Goal: Participate in discussion: Engage in conversation with other users on a specific topic

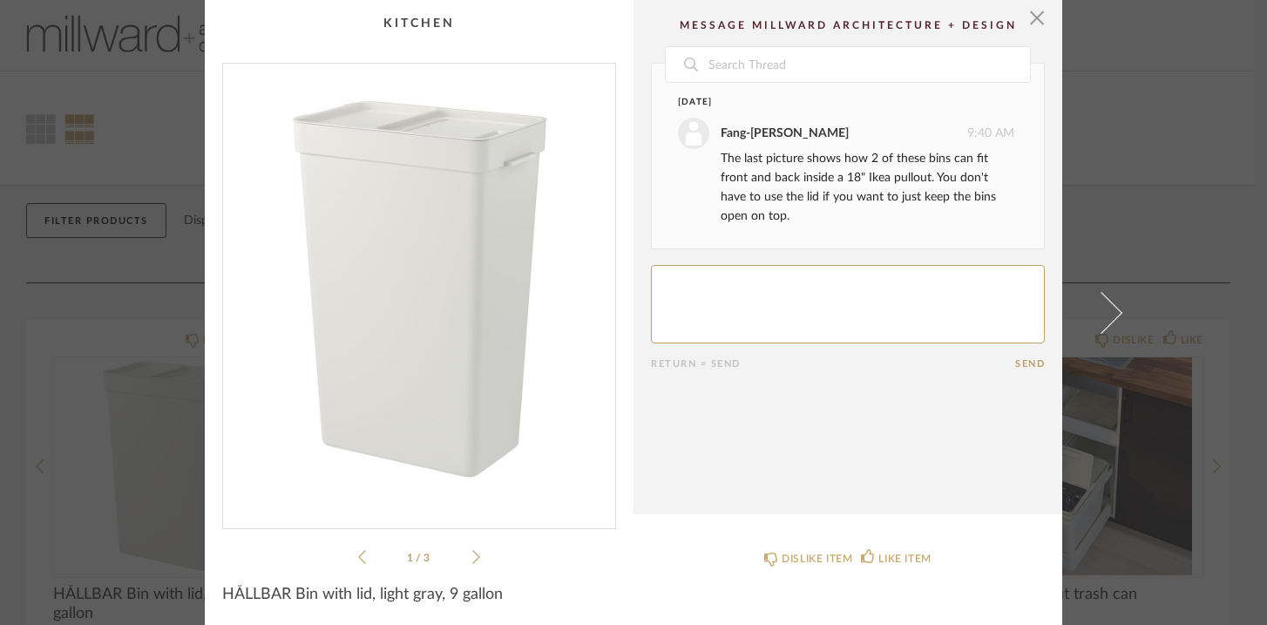
click at [472, 556] on icon at bounding box center [476, 557] width 8 height 16
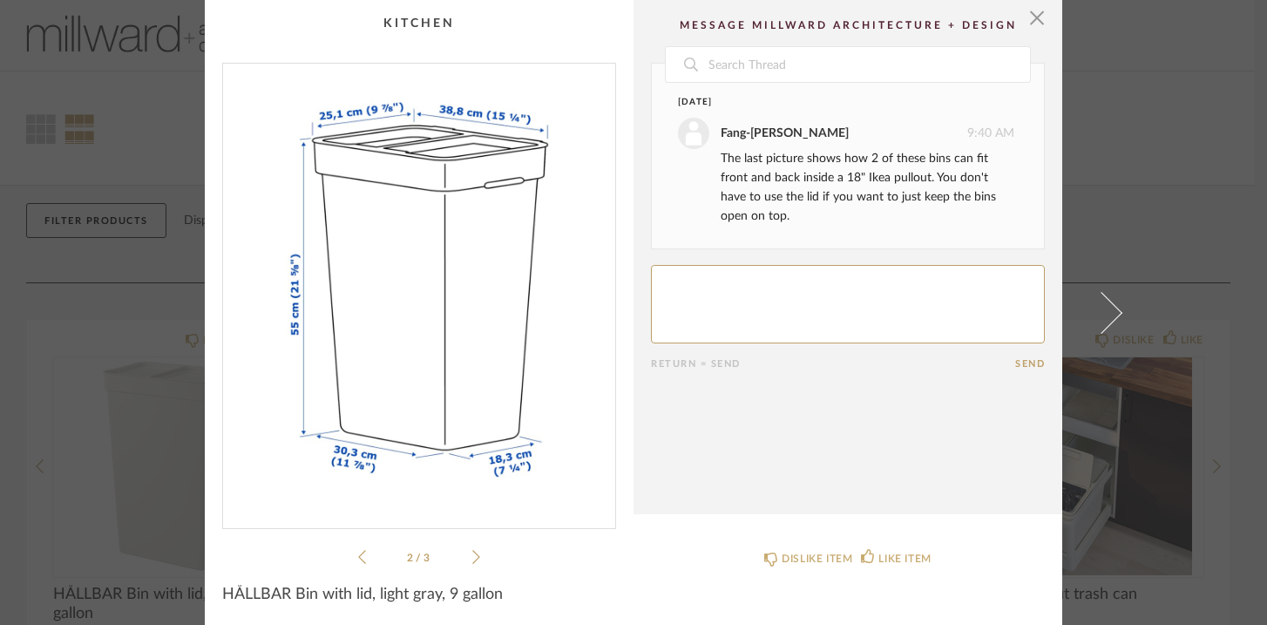
click at [472, 556] on icon at bounding box center [476, 557] width 8 height 16
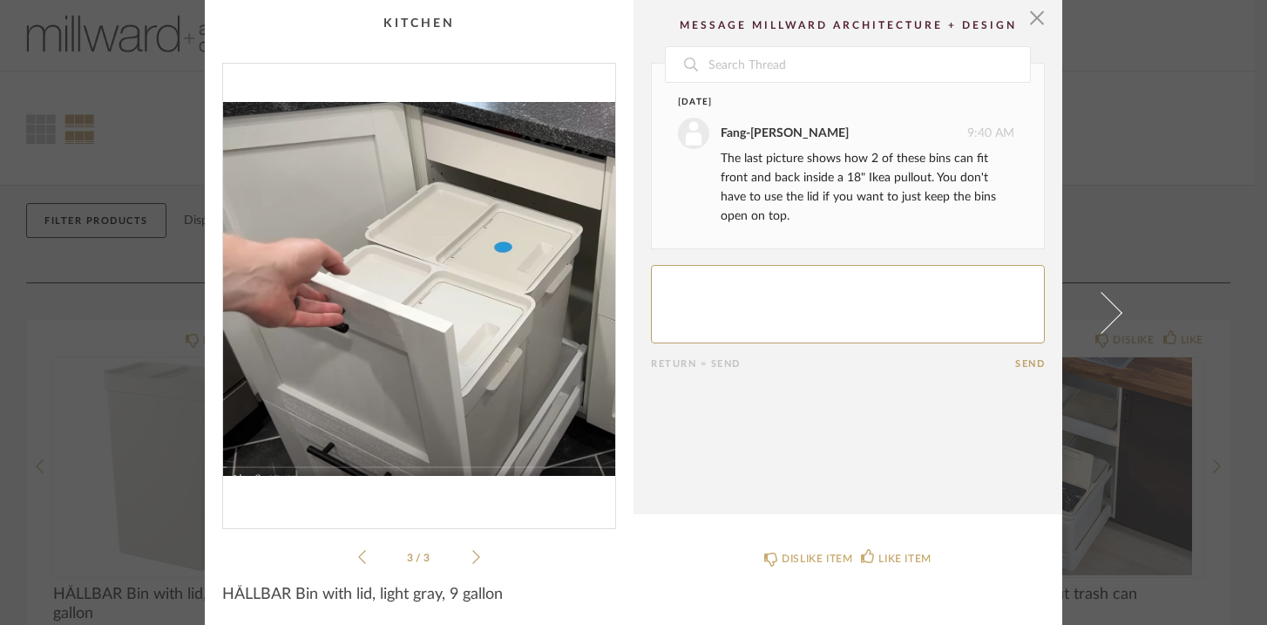
click at [687, 301] on textarea at bounding box center [848, 304] width 394 height 78
type textarea "Great!"
click at [1017, 359] on button "Send" at bounding box center [1030, 363] width 30 height 11
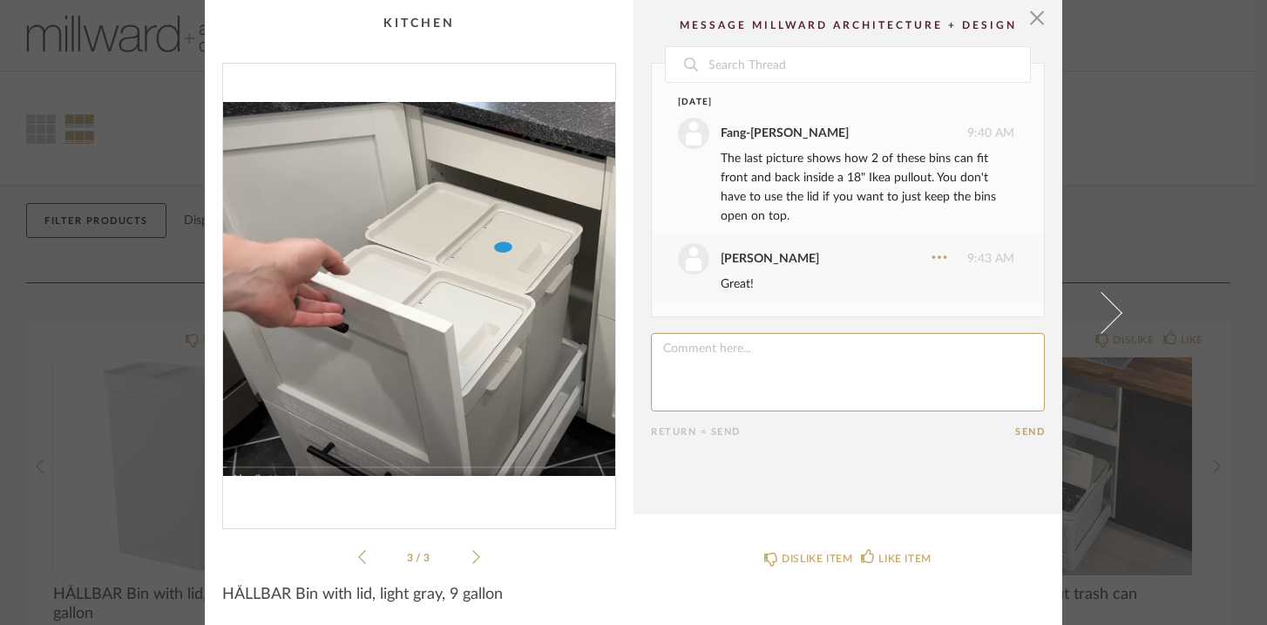
click at [727, 355] on textarea at bounding box center [848, 372] width 394 height 78
click at [779, 348] on textarea at bounding box center [848, 372] width 394 height 78
click at [928, 347] on textarea at bounding box center [848, 372] width 394 height 78
type textarea "Is it possible to have a utensil drawer above the garbage? Is that what's above…"
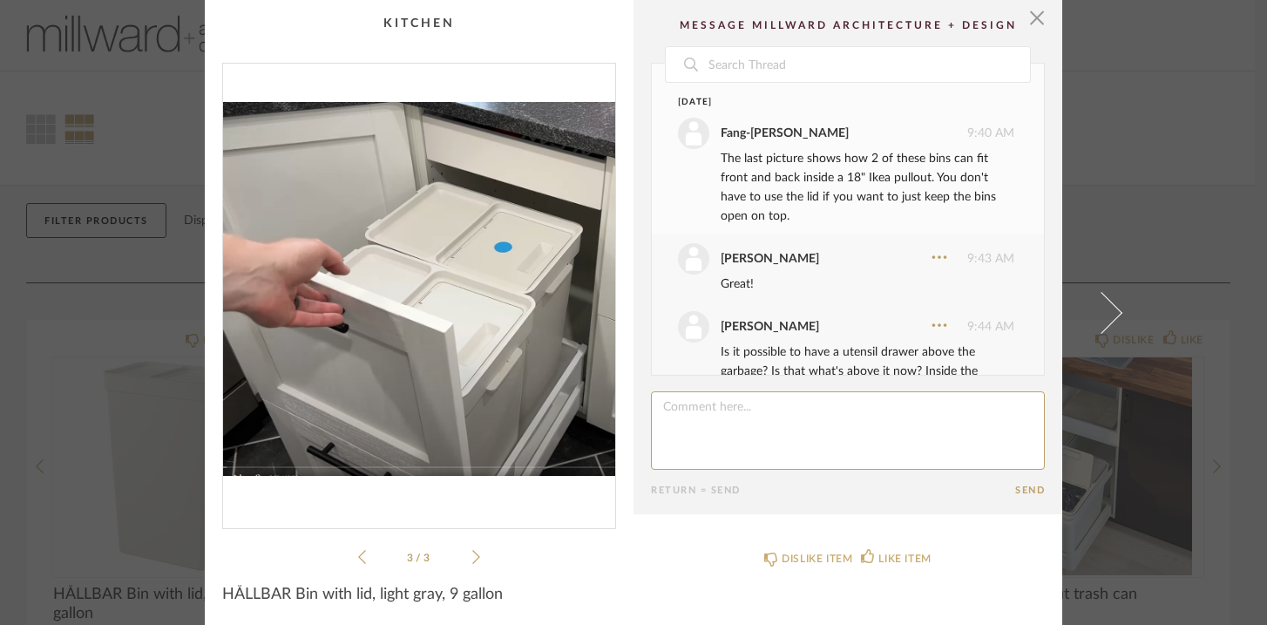
scroll to position [48, 0]
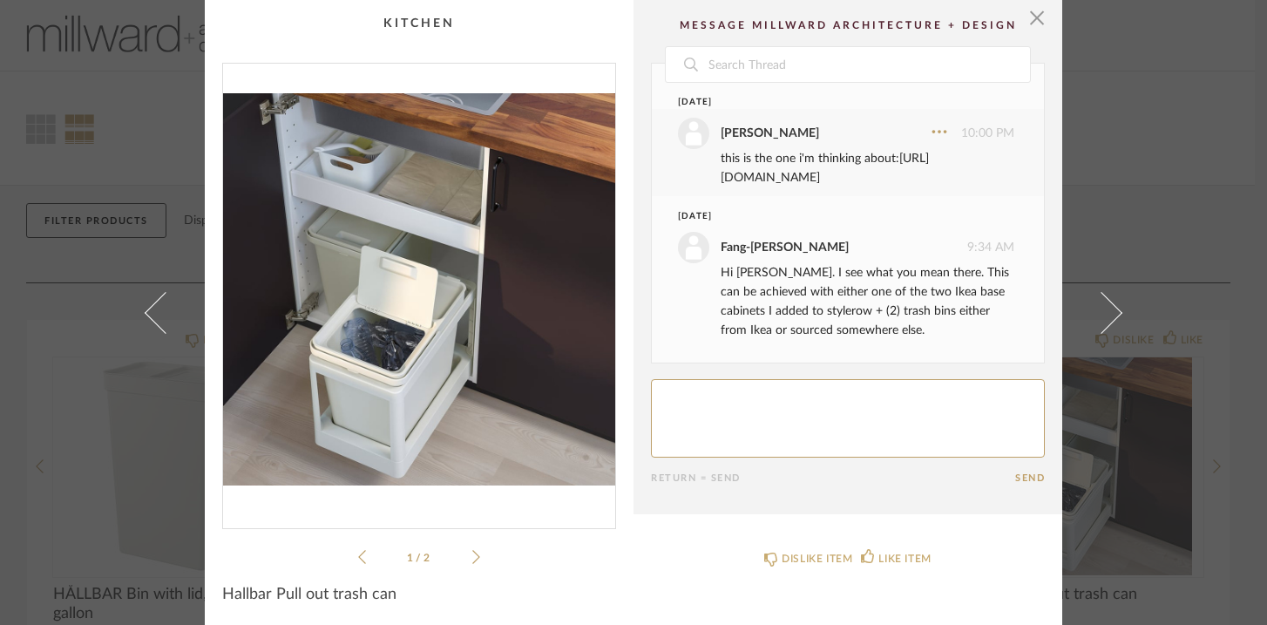
scroll to position [7, 0]
click at [692, 411] on textarea at bounding box center [848, 418] width 394 height 78
type textarea "These trash cans are too little. too short."
click at [1025, 483] on button "Send" at bounding box center [1030, 477] width 30 height 11
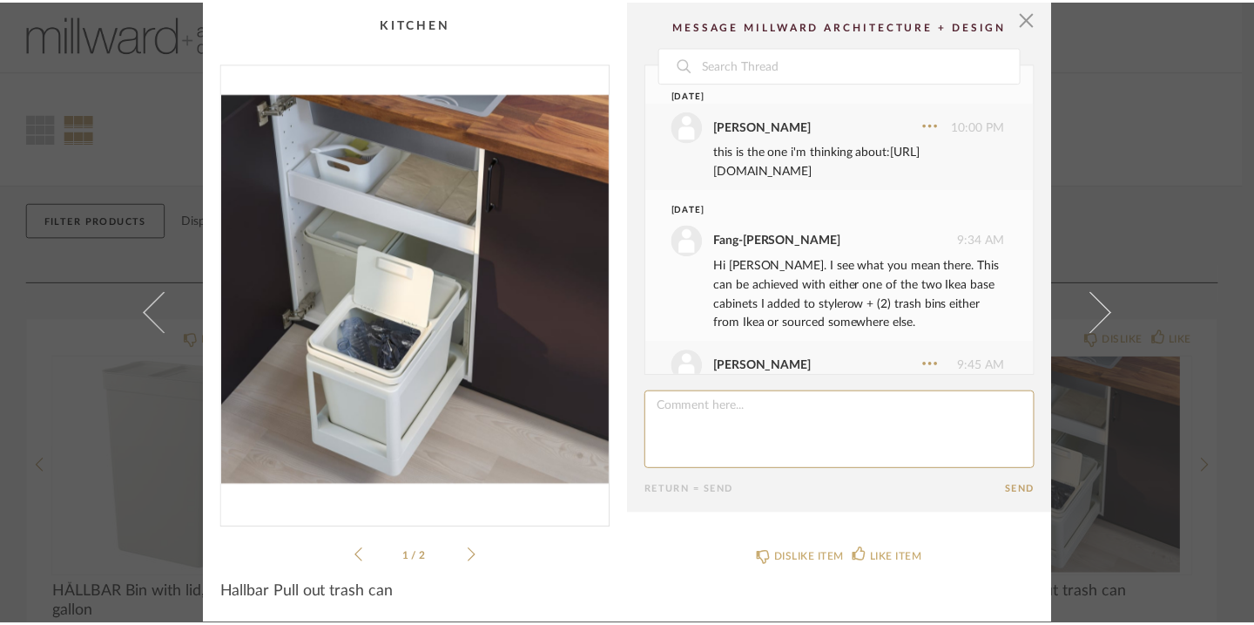
scroll to position [75, 0]
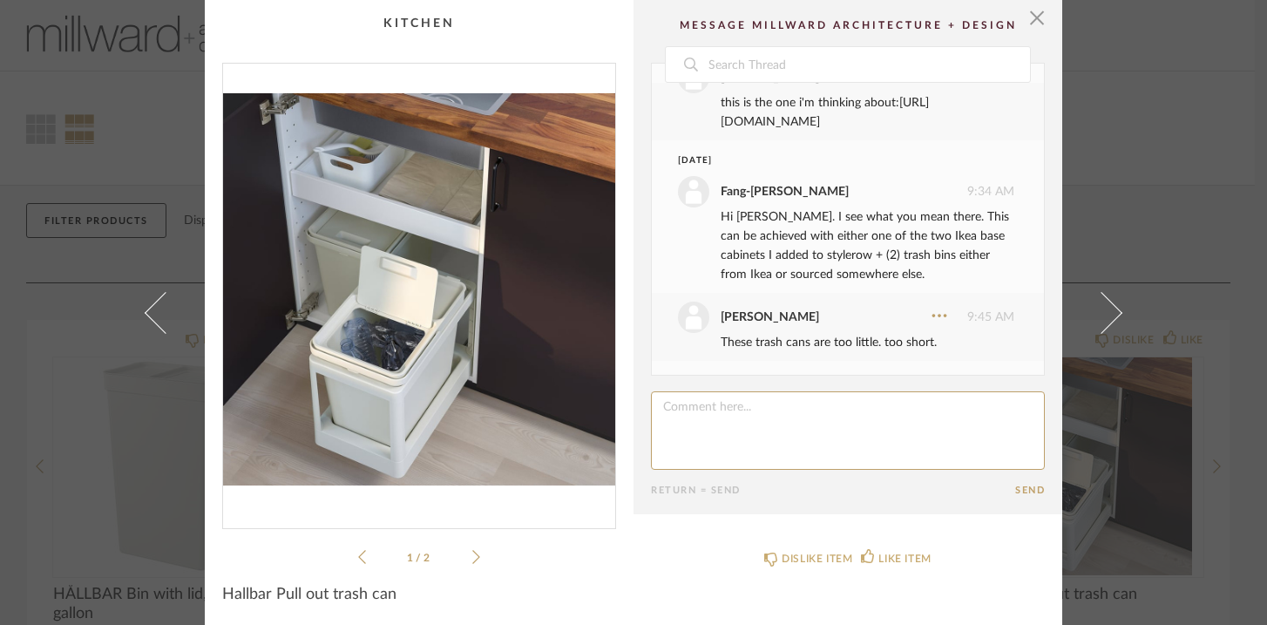
click at [358, 552] on icon at bounding box center [362, 557] width 8 height 14
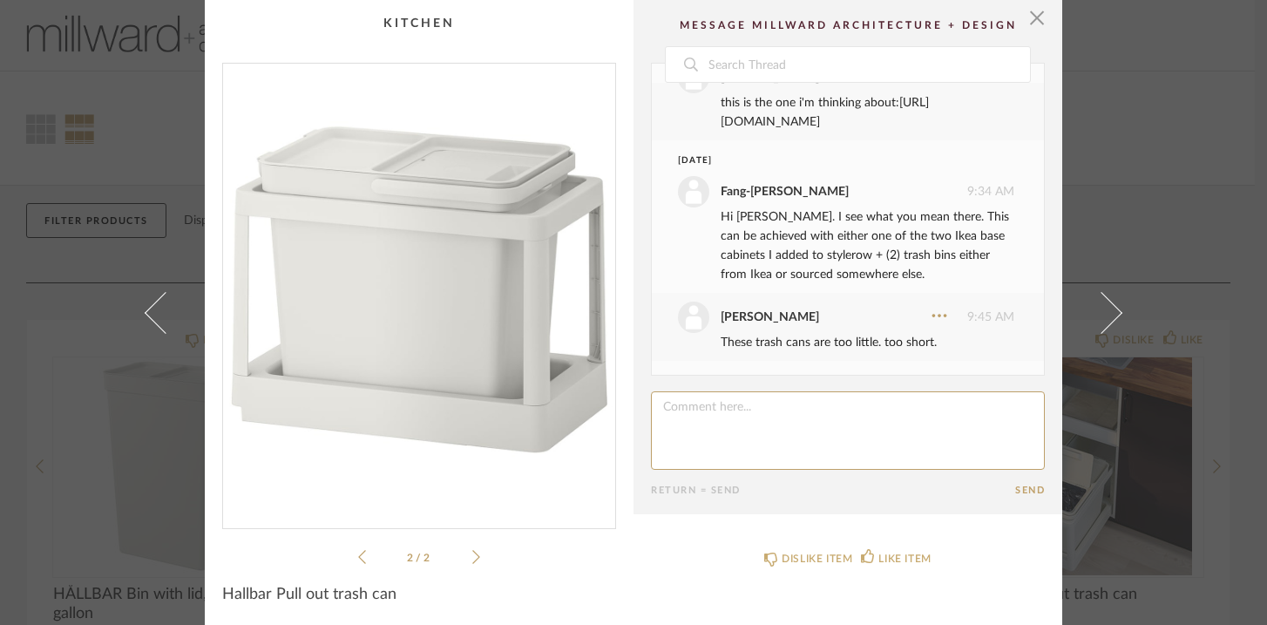
click at [358, 553] on icon at bounding box center [362, 557] width 8 height 14
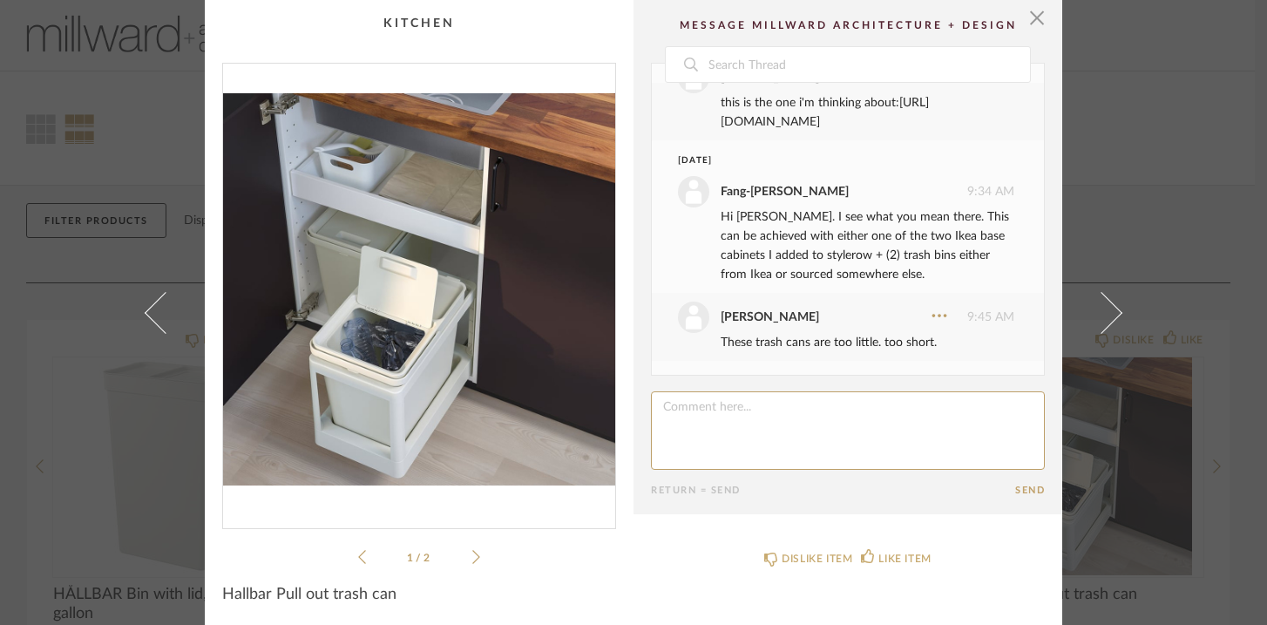
click at [358, 553] on icon at bounding box center [362, 557] width 8 height 14
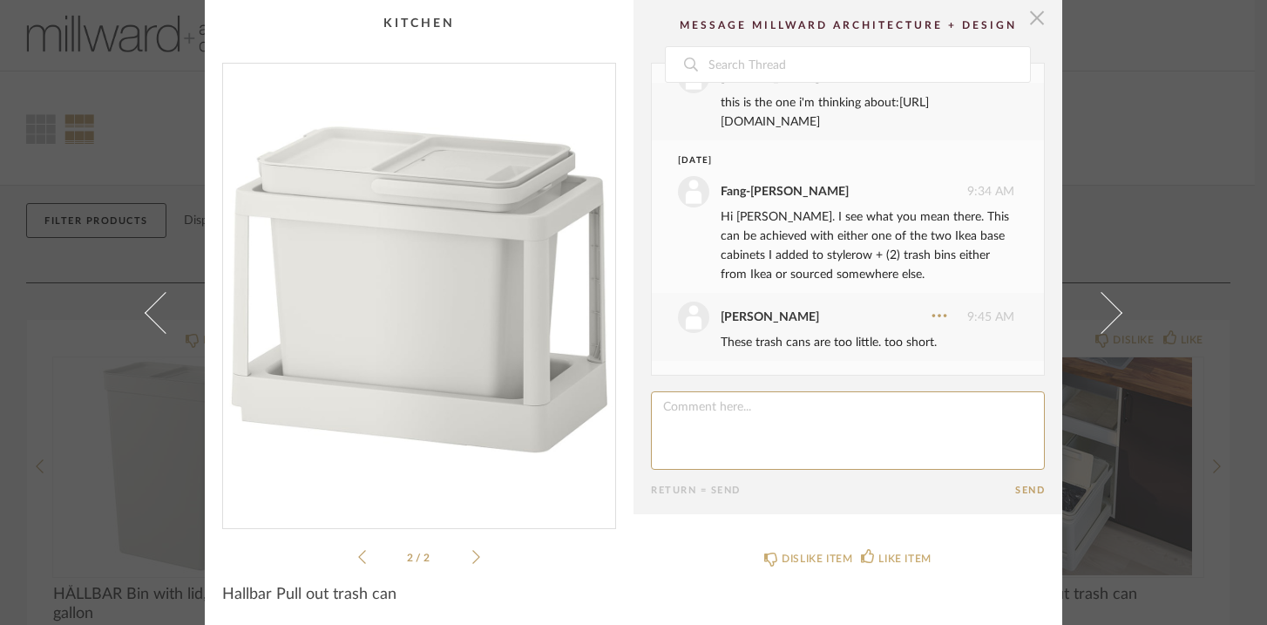
click at [1028, 26] on span "button" at bounding box center [1036, 17] width 35 height 35
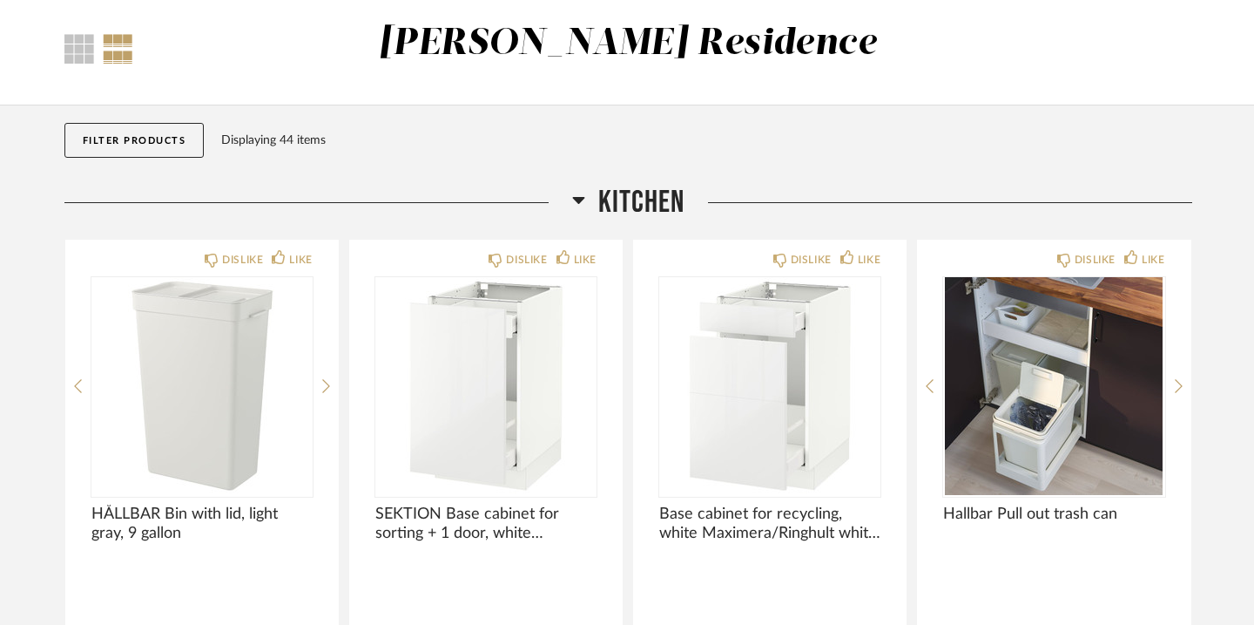
scroll to position [88, 0]
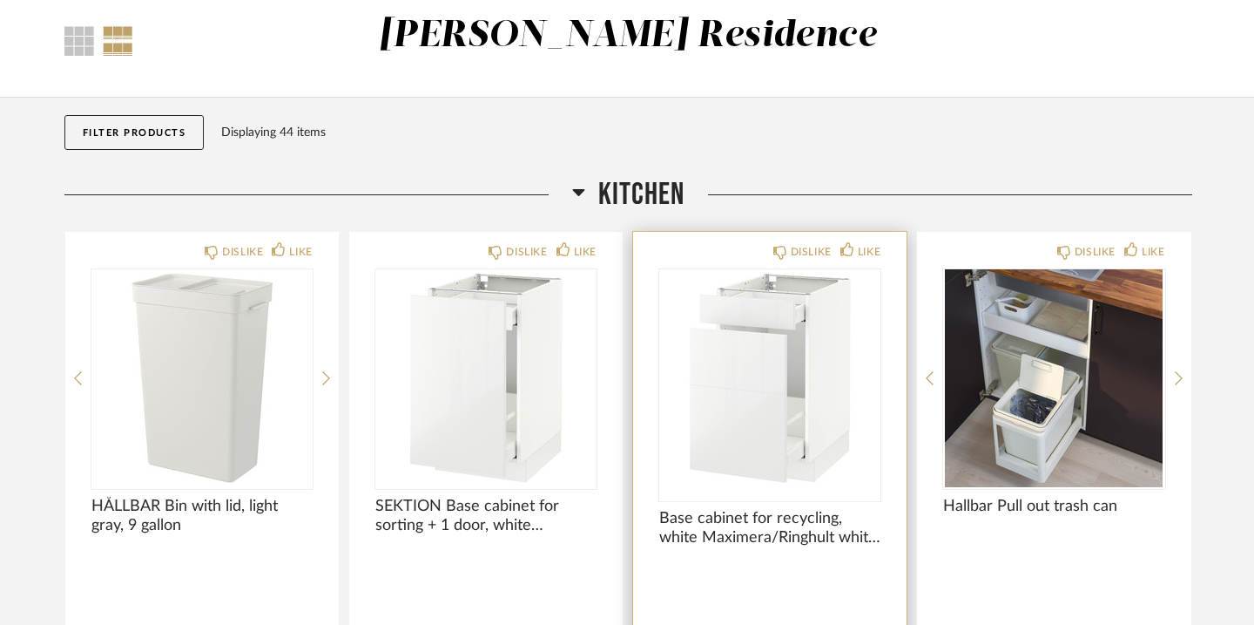
click at [794, 371] on img "0" at bounding box center [769, 378] width 221 height 218
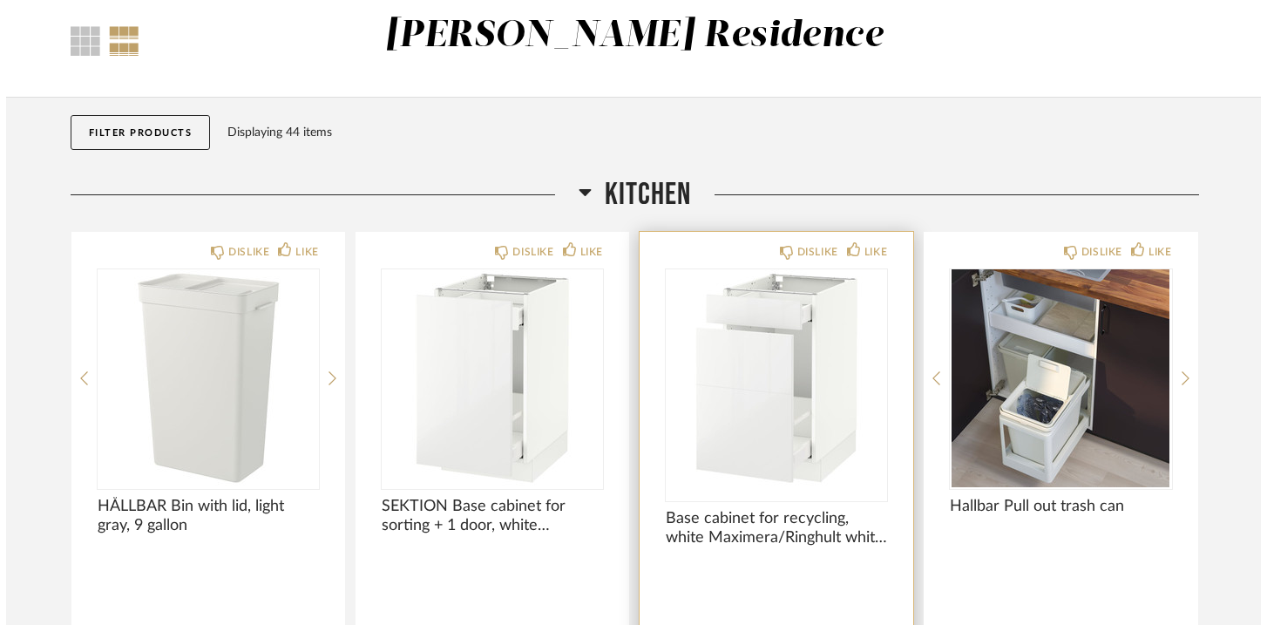
scroll to position [0, 0]
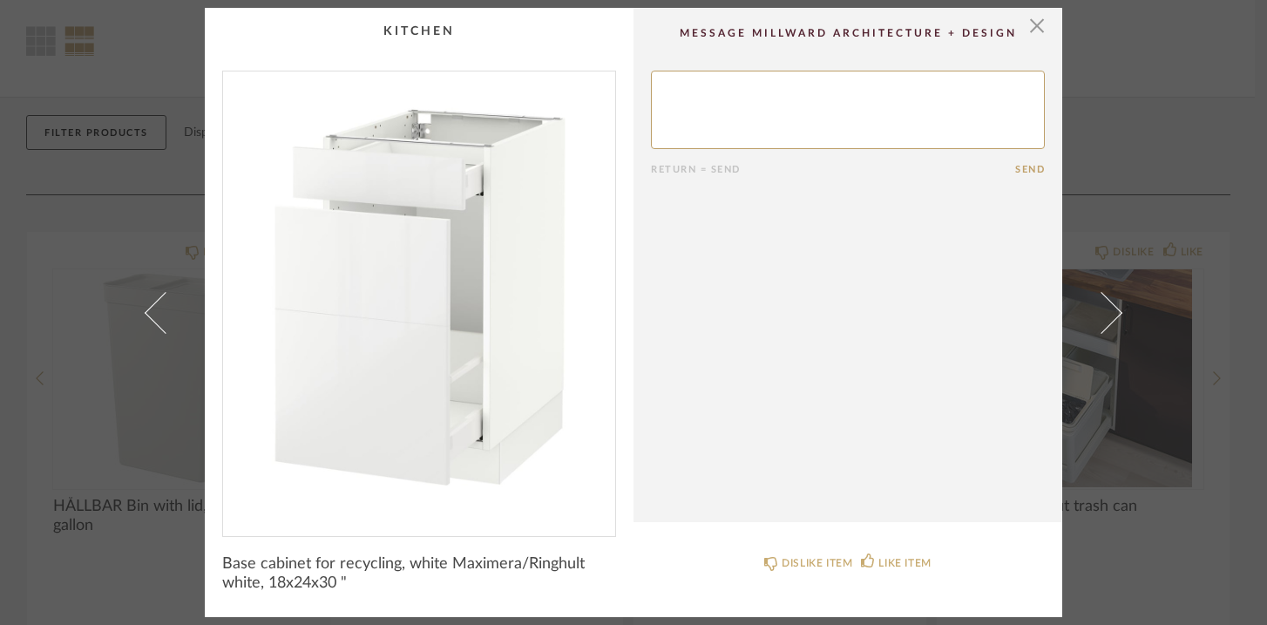
click at [703, 93] on textarea at bounding box center [848, 110] width 394 height 78
type textarea "Ah yes this one!"
click at [1017, 167] on button "Send" at bounding box center [1030, 169] width 30 height 11
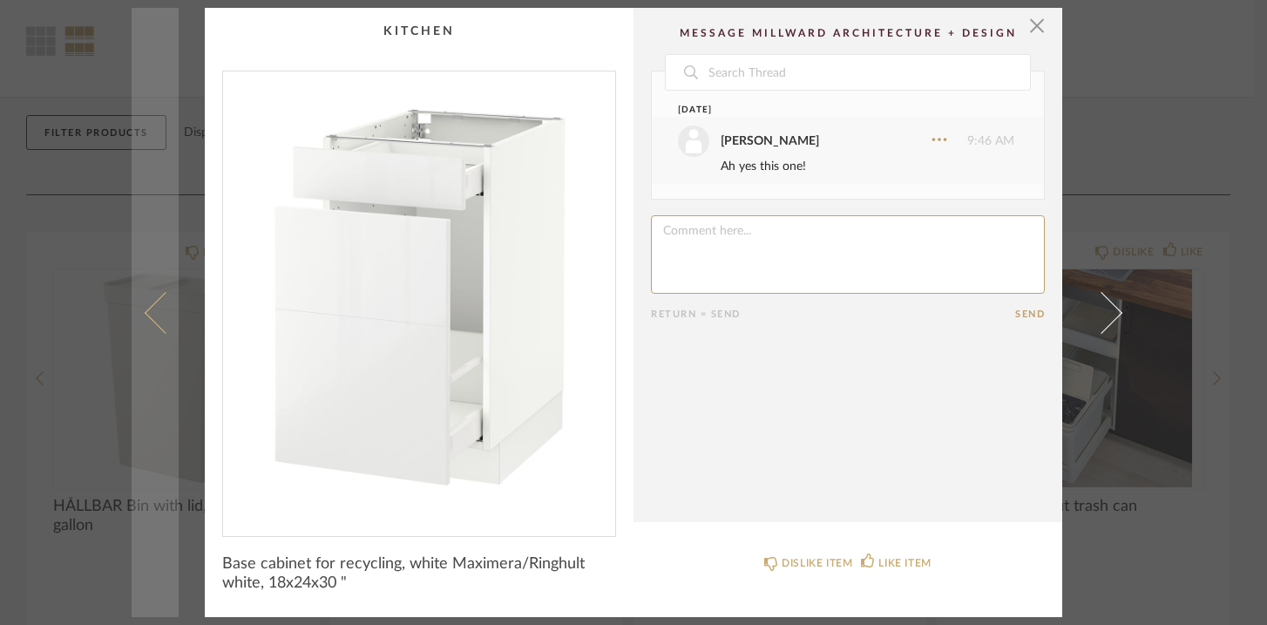
click at [159, 329] on span at bounding box center [166, 312] width 42 height 42
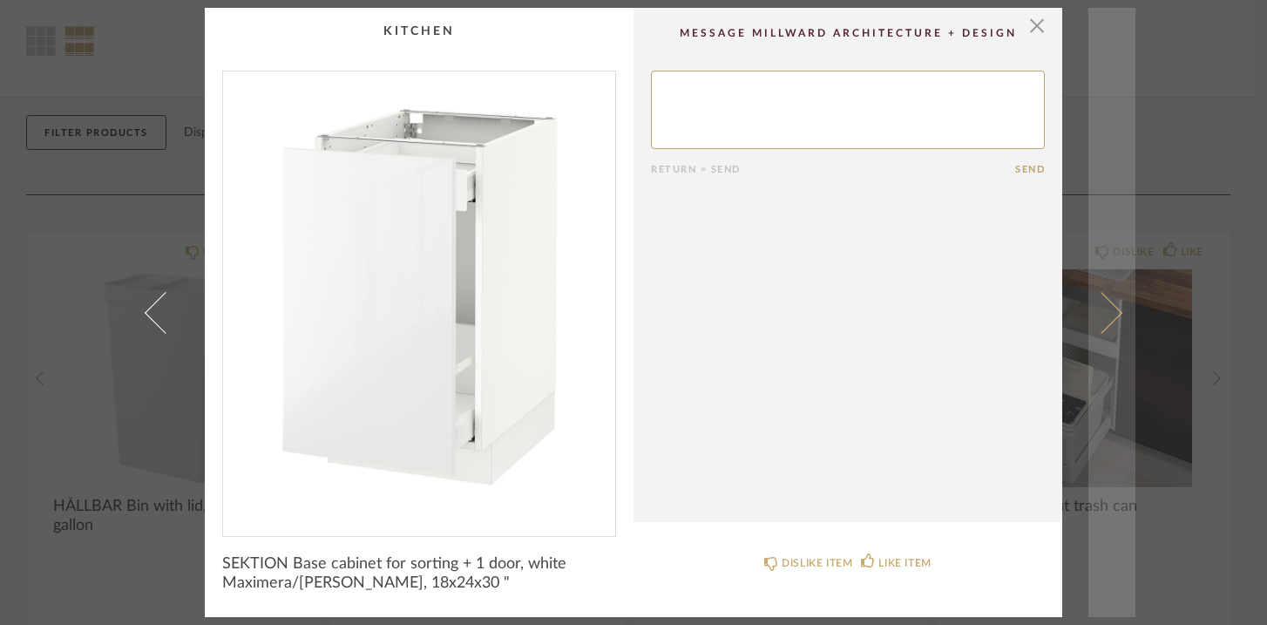
click at [1123, 64] on link at bounding box center [1111, 312] width 47 height 609
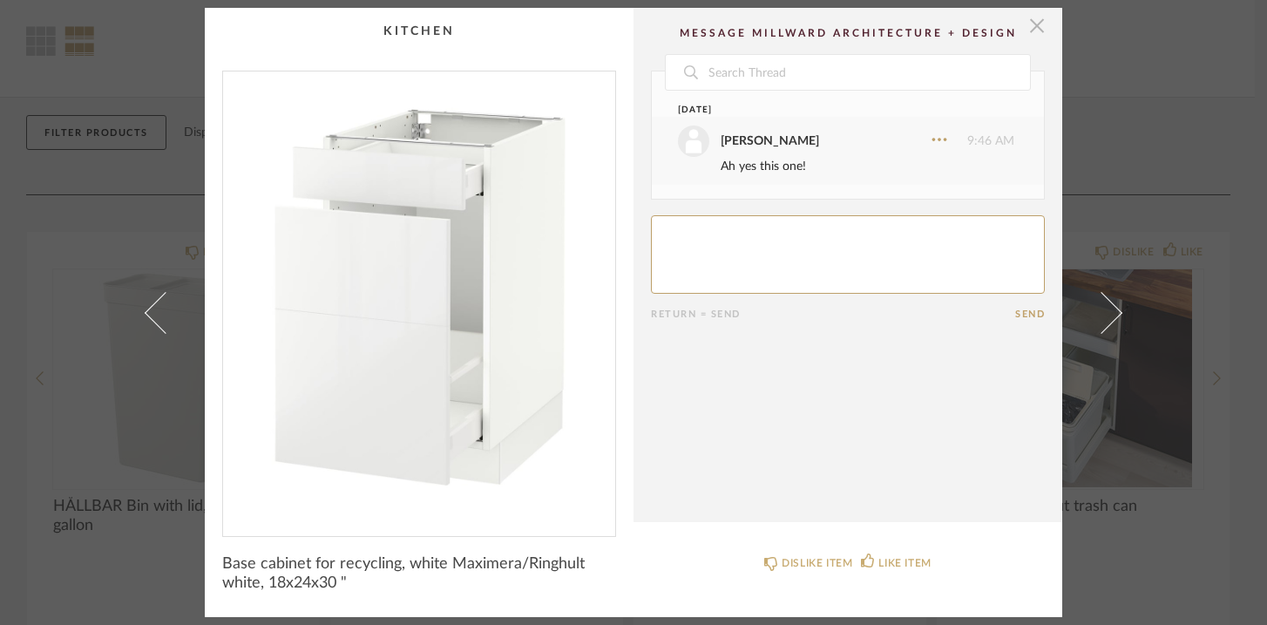
click at [1033, 26] on span "button" at bounding box center [1036, 25] width 35 height 35
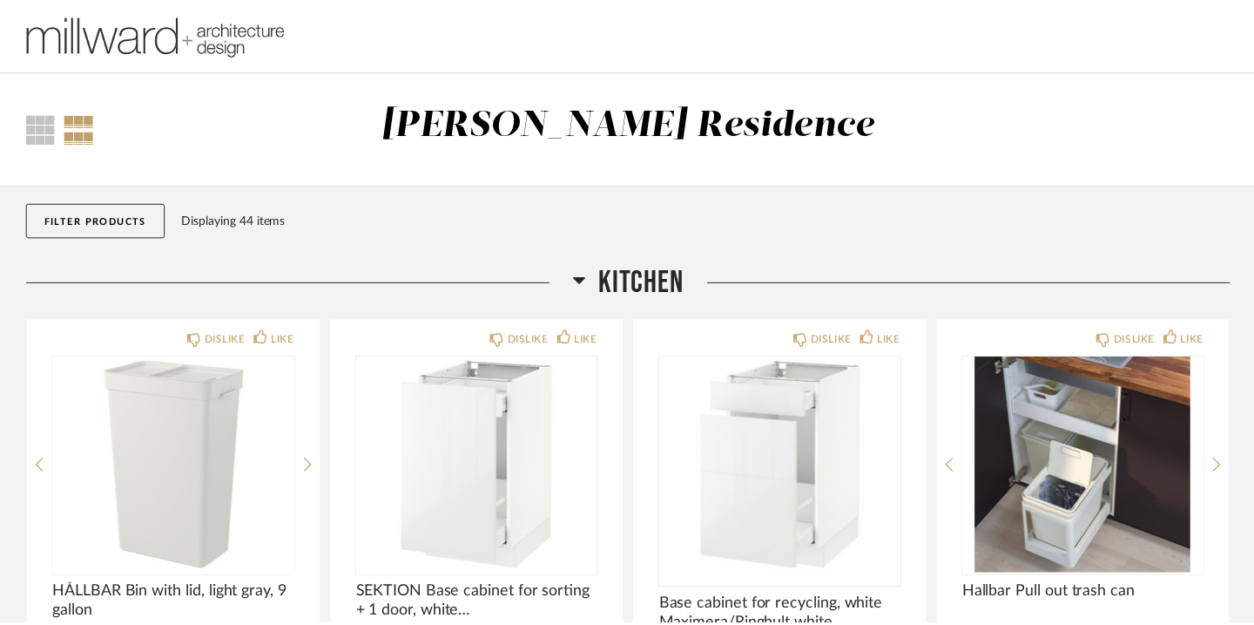
scroll to position [88, 0]
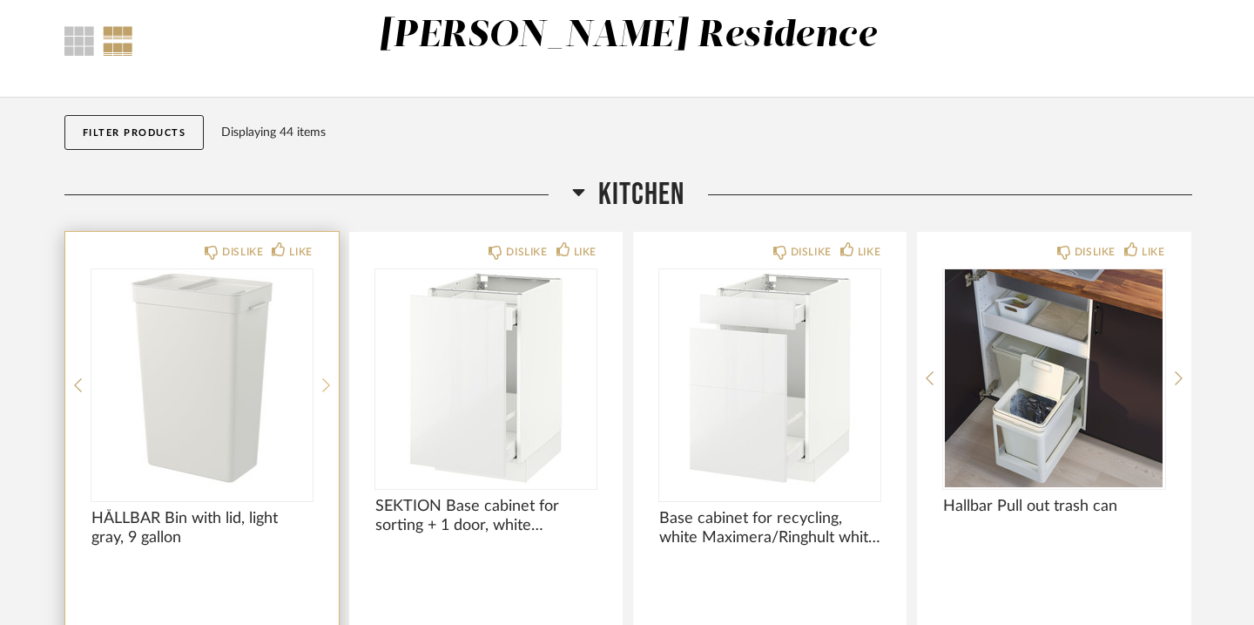
click at [322, 380] on icon at bounding box center [326, 385] width 8 height 16
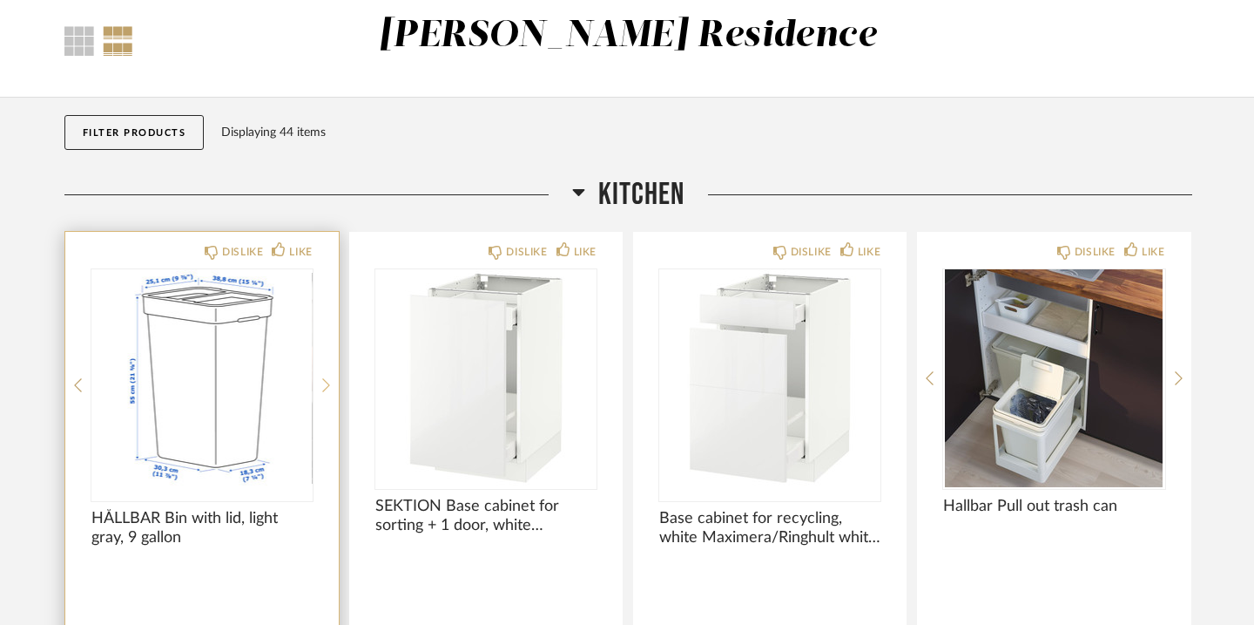
click at [322, 380] on icon at bounding box center [326, 385] width 8 height 16
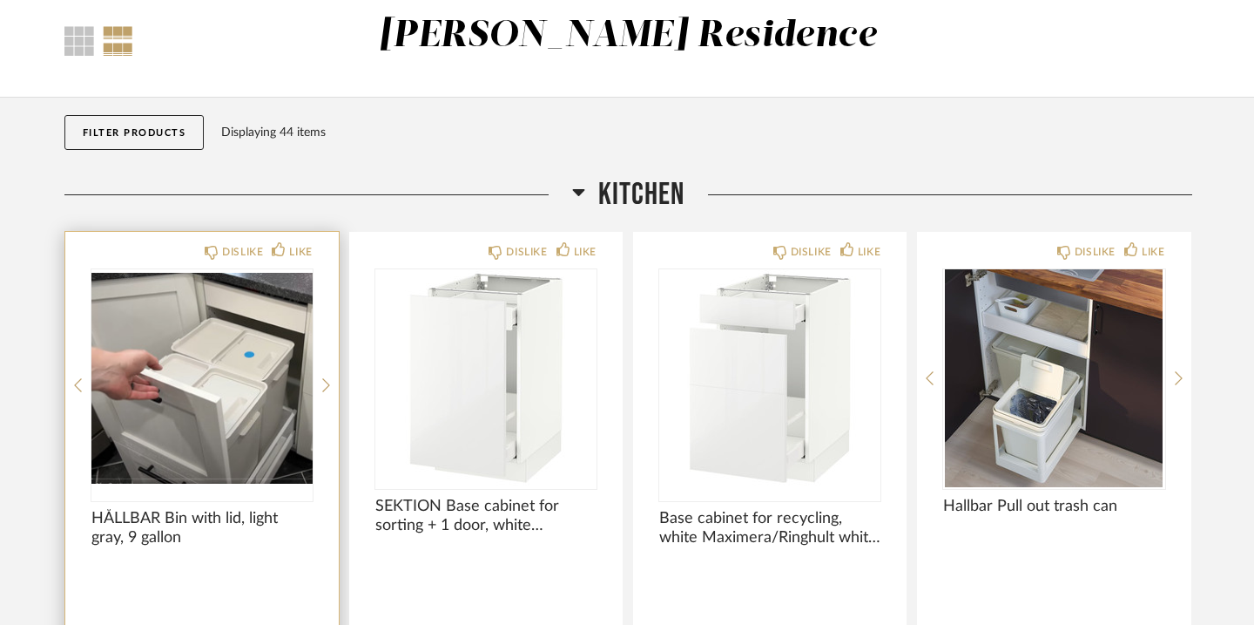
click at [65, 379] on div "DISLIKE LIKE HÅLLBAR Bin with lid, light gray, 9 gallon Comments: [PERSON_NAME]…" at bounding box center [202, 501] width 274 height 538
click at [74, 386] on icon at bounding box center [78, 385] width 8 height 16
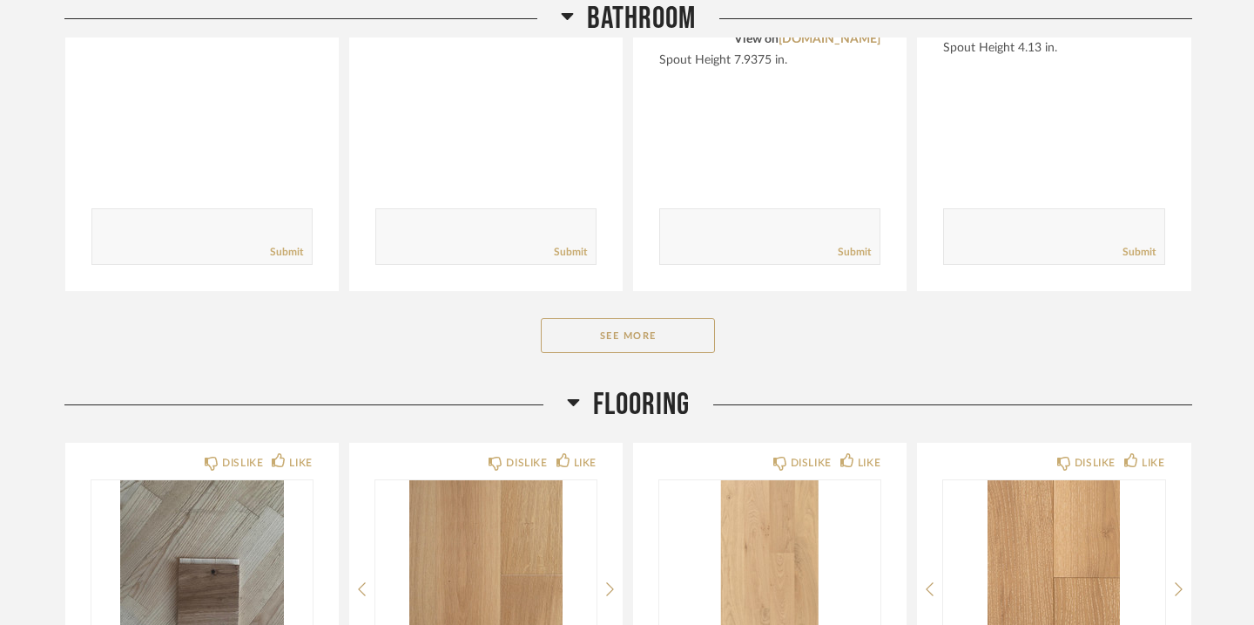
scroll to position [2458, 0]
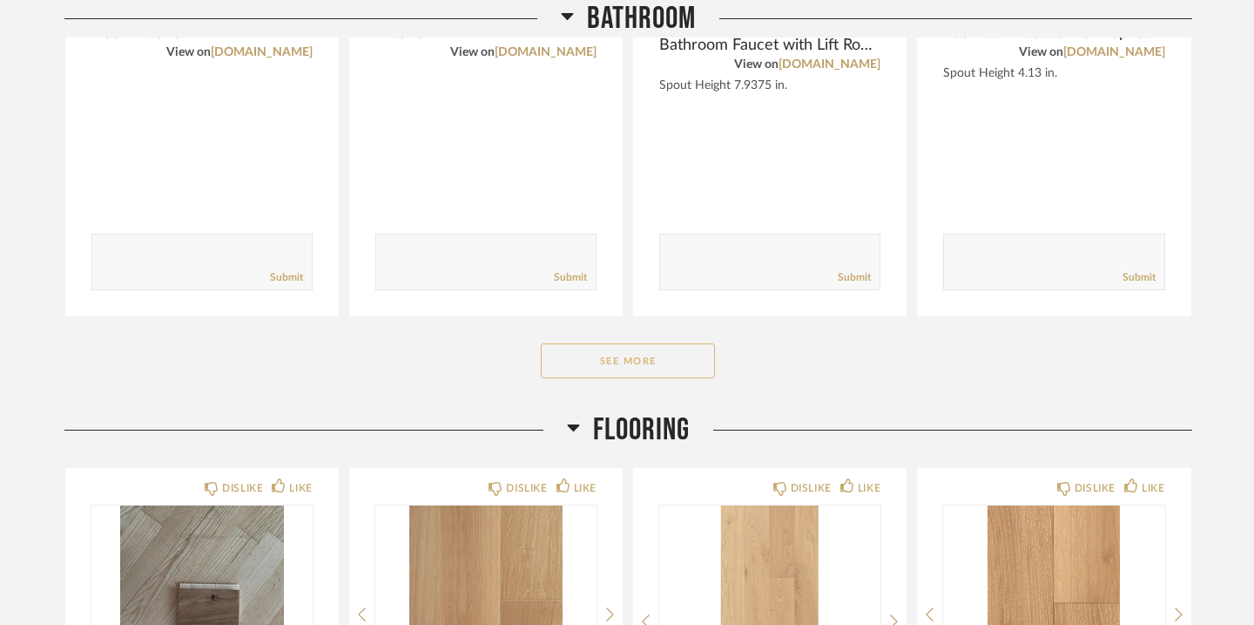
click at [633, 365] on button "See More" at bounding box center [628, 360] width 174 height 35
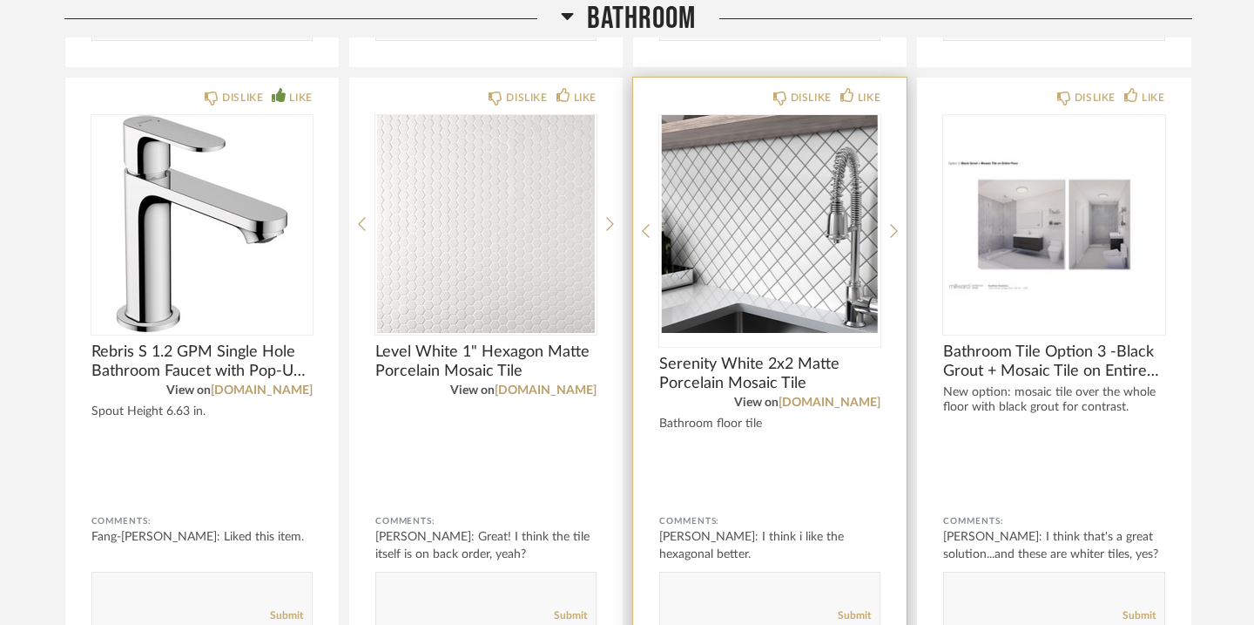
scroll to position [2709, 0]
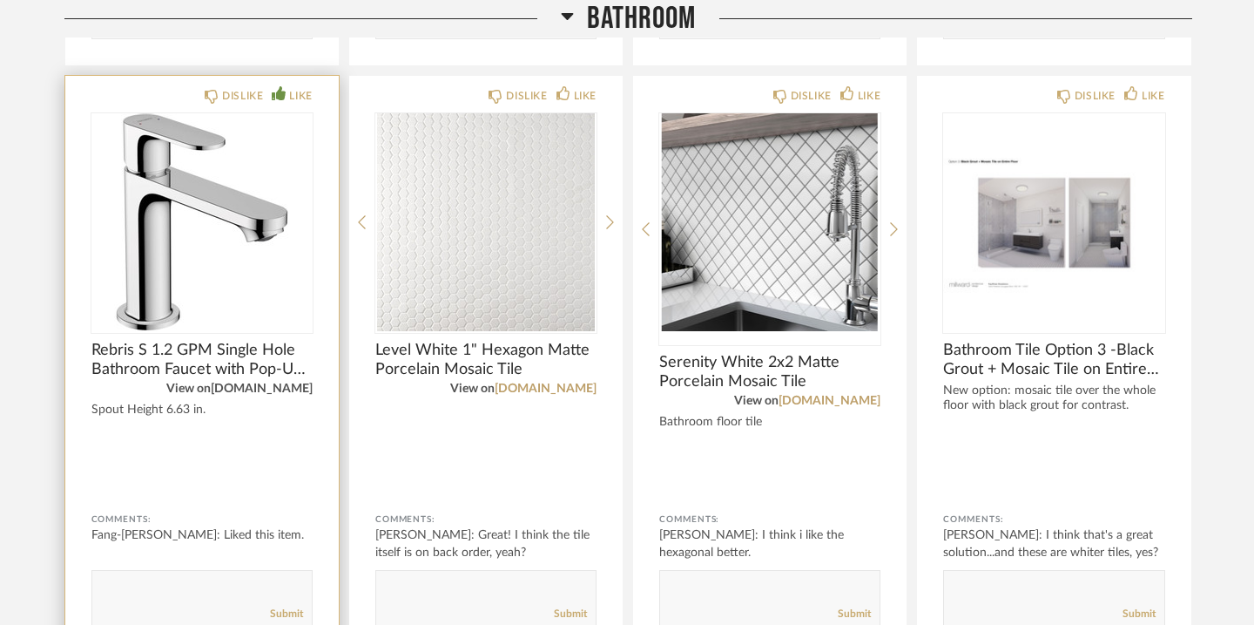
click at [269, 387] on link "[DOMAIN_NAME]" at bounding box center [262, 388] width 102 height 12
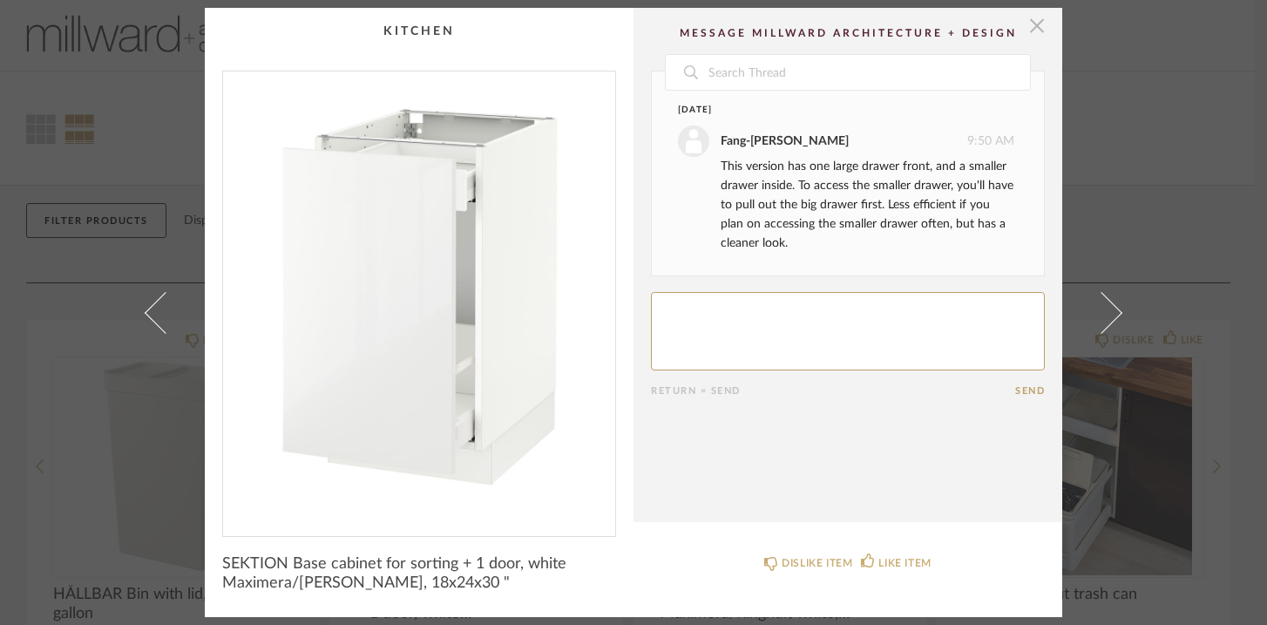
click at [1029, 30] on span "button" at bounding box center [1036, 25] width 35 height 35
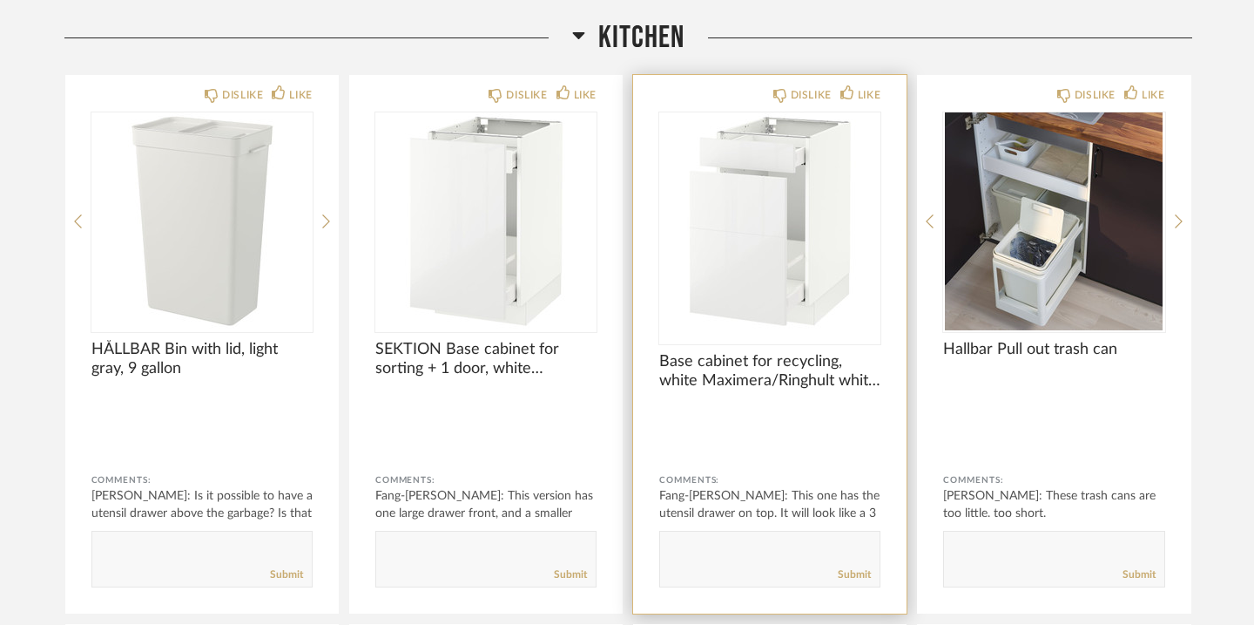
scroll to position [247, 0]
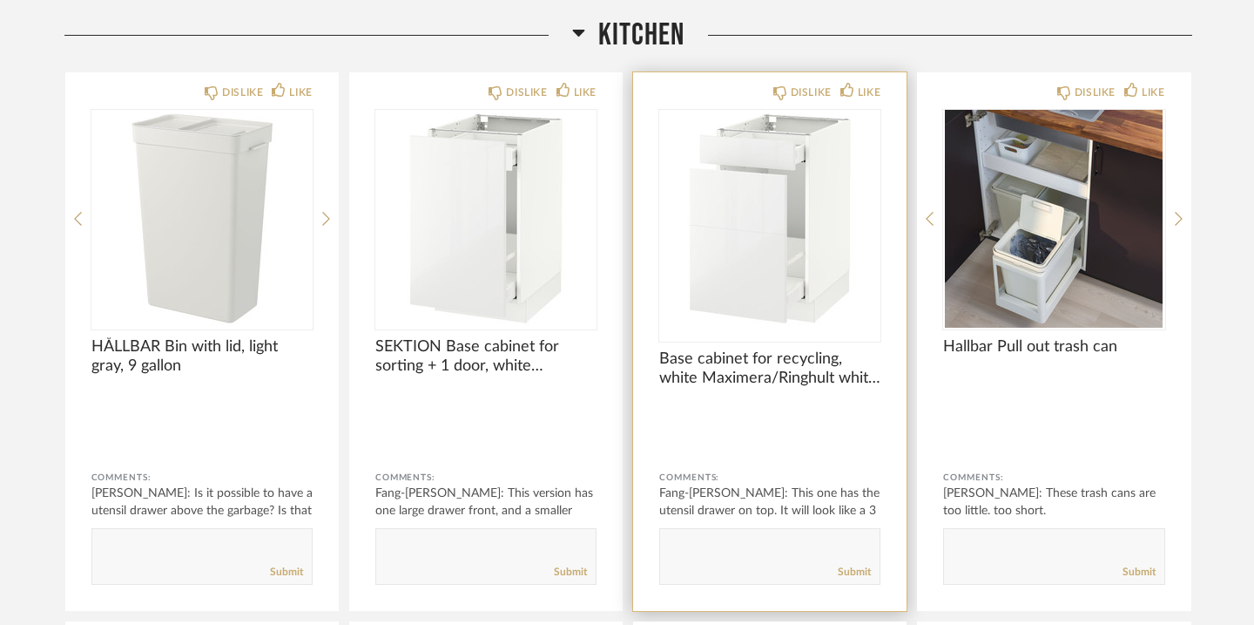
click at [714, 542] on textarea at bounding box center [770, 549] width 220 height 24
type textarea "Got it. I think i like this one better."
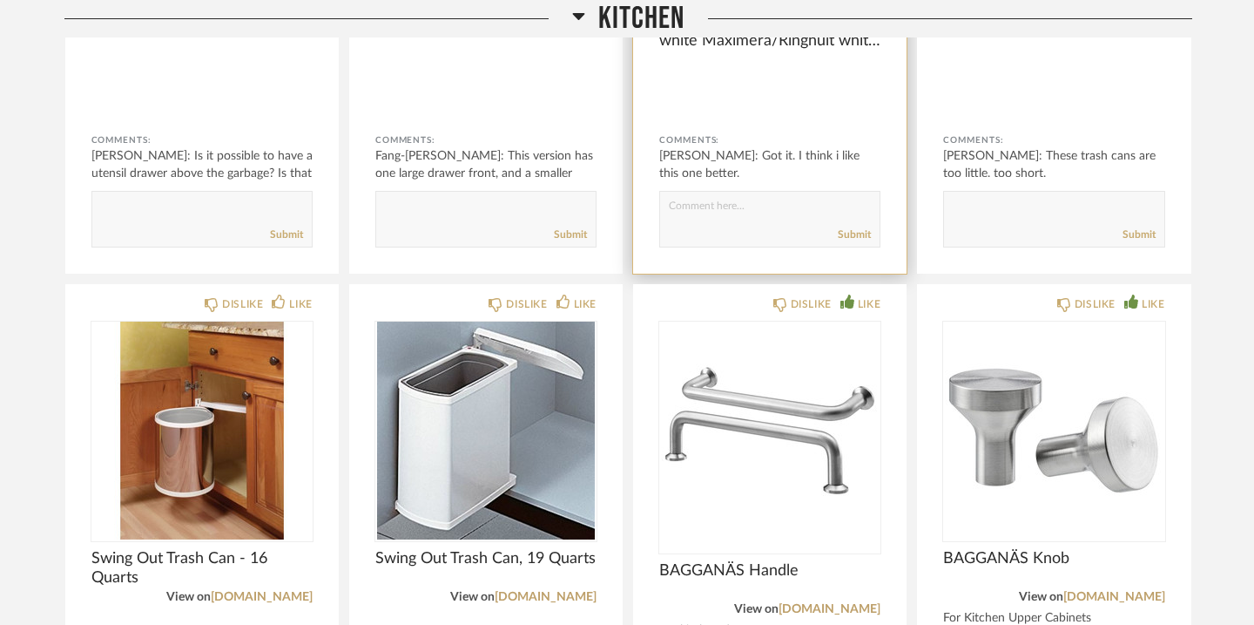
scroll to position [594, 0]
